Goal: Use online tool/utility

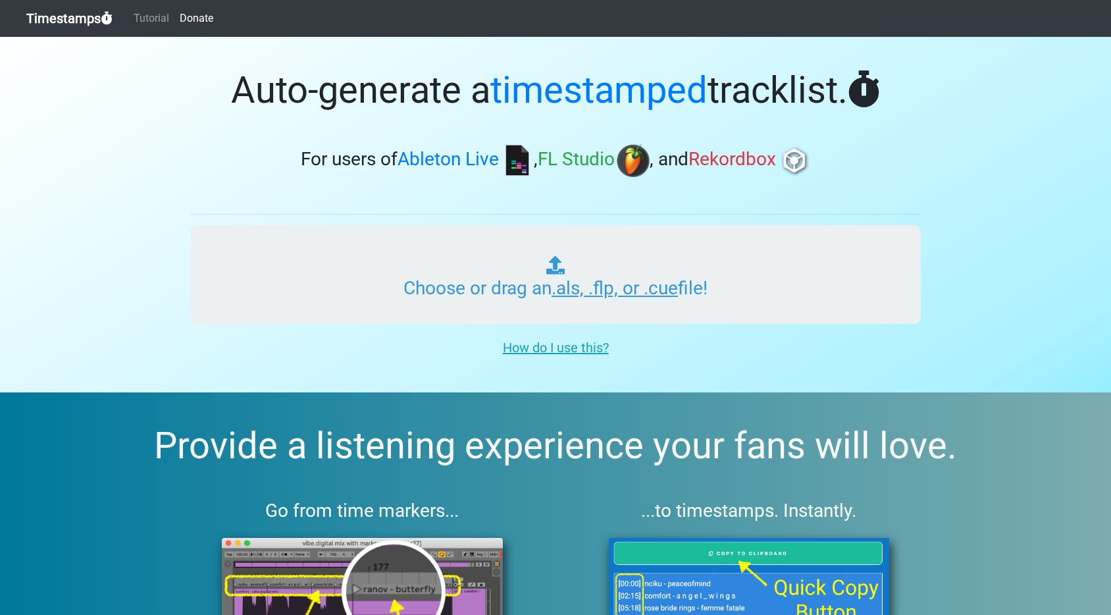
click at [463, 284] on input "Choose or drag an .als, .flp, or .cue file!" at bounding box center [555, 274] width 730 height 99
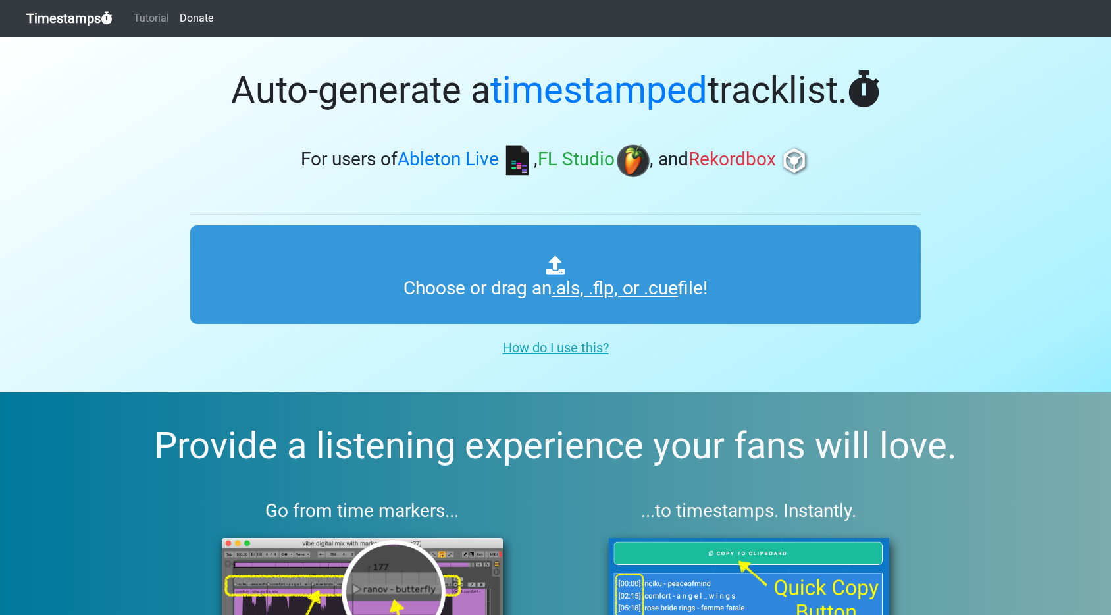
type input "C:\fakepath\DEADBEATS #356.als"
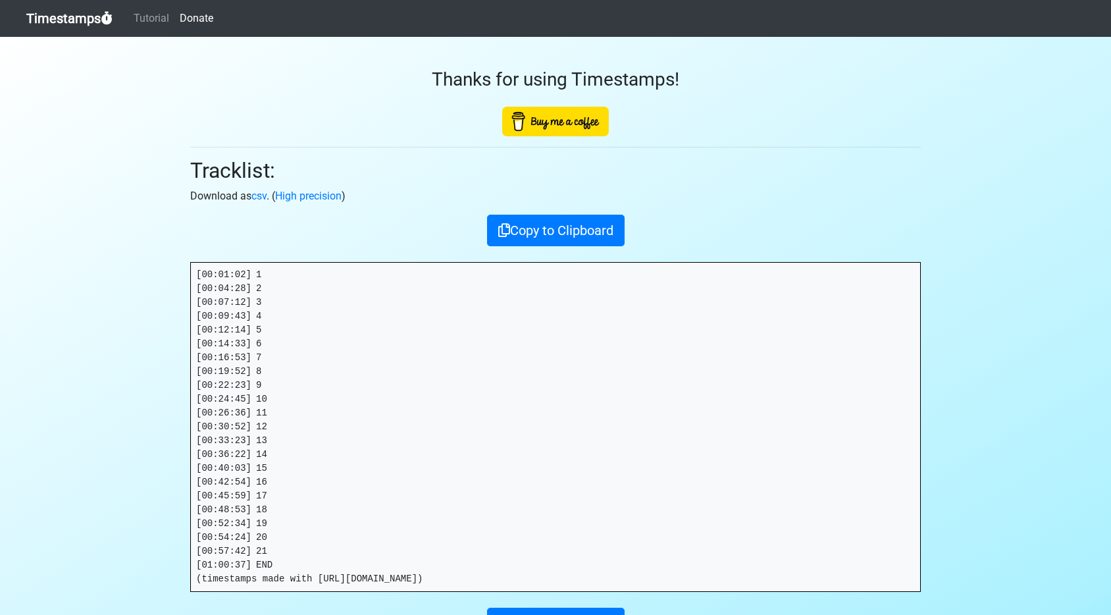
click at [274, 544] on pre "[00:01:02] 1 [00:04:28] 2 [00:07:12] 3 [00:09:43] 4 [00:12:14] 5 [00:14:33] 6 […" at bounding box center [555, 427] width 729 height 328
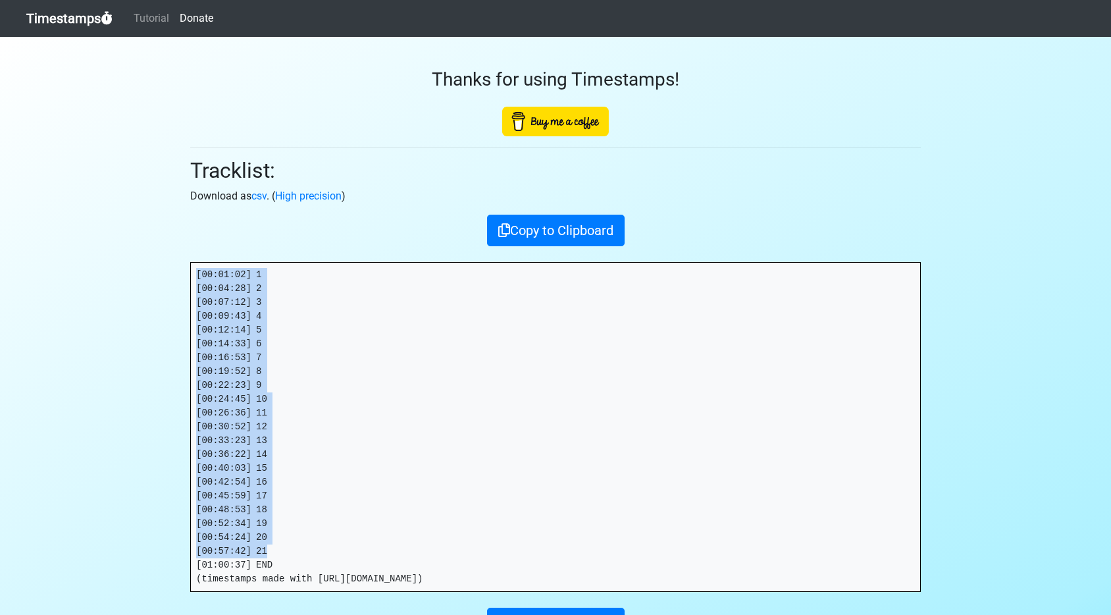
drag, startPoint x: 272, startPoint y: 550, endPoint x: 621, endPoint y: 13, distance: 640.3
click at [179, 249] on section "Thanks for using Timestamps! Tracklist: Download as csv . ( High precision ) Co…" at bounding box center [555, 367] width 1111 height 660
copy pre "[00:01:02] 1 [00:04:28] 2 [00:07:12] 3 [00:09:43] 4 [00:12:14] 5 [00:14:33] 6 […"
